Goal: Information Seeking & Learning: Learn about a topic

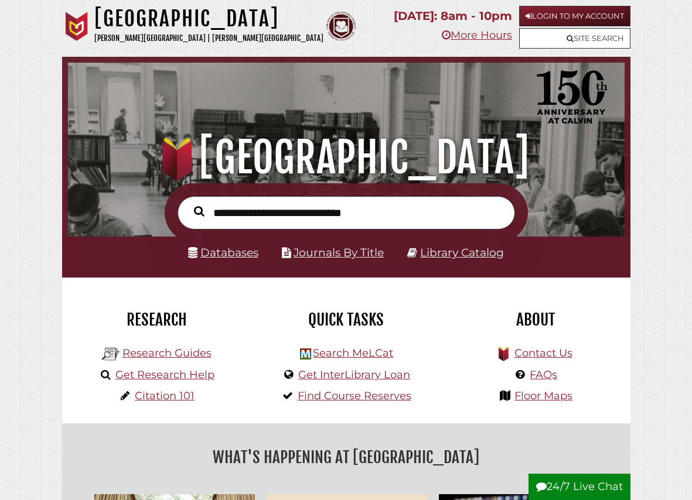
scroll to position [184, 551]
click at [350, 213] on input "text" at bounding box center [345, 212] width 337 height 33
click at [555, 19] on link "Login to My Account" at bounding box center [574, 16] width 111 height 20
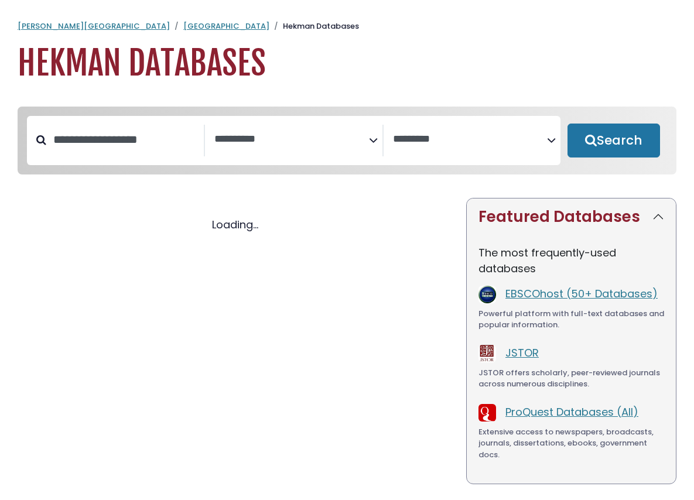
select select "Database Subject Filter"
select select "Database Vendors Filter"
select select "Database Subject Filter"
select select "Database Vendors Filter"
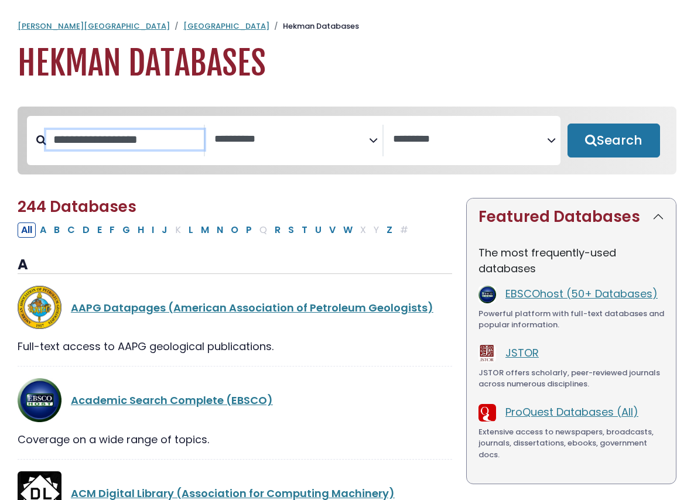
click at [124, 142] on input "Search database by title or keyword" at bounding box center [125, 139] width 158 height 19
type input "****"
click at [568, 124] on button "Search" at bounding box center [614, 141] width 93 height 34
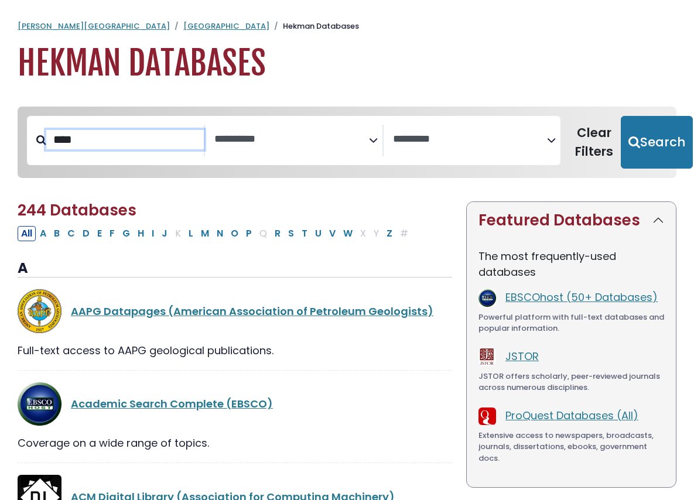
select select "Database Subject Filter"
select select "Database Vendors Filter"
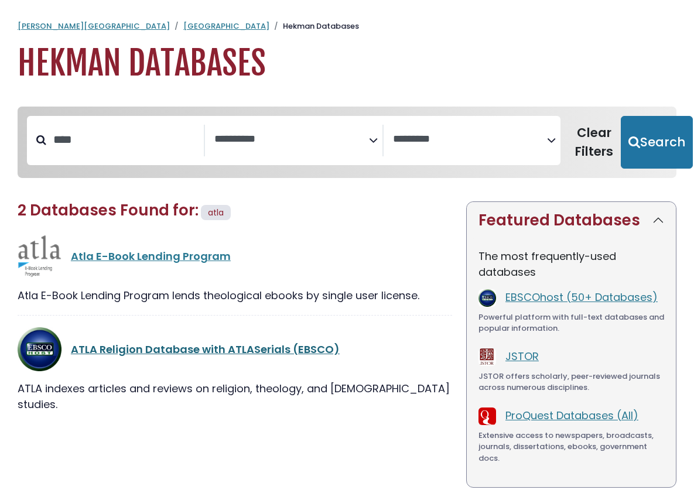
click at [230, 353] on link "ATLA Religion Database with ATLASerials (EBSCO)" at bounding box center [205, 349] width 269 height 15
